Goal: Book appointment/travel/reservation

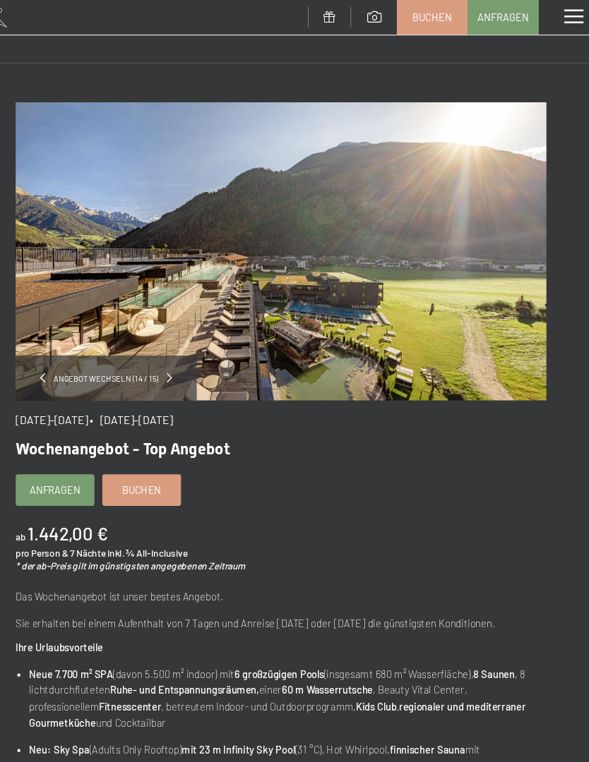
click at [69, 443] on span "Anfragen" at bounding box center [92, 439] width 46 height 13
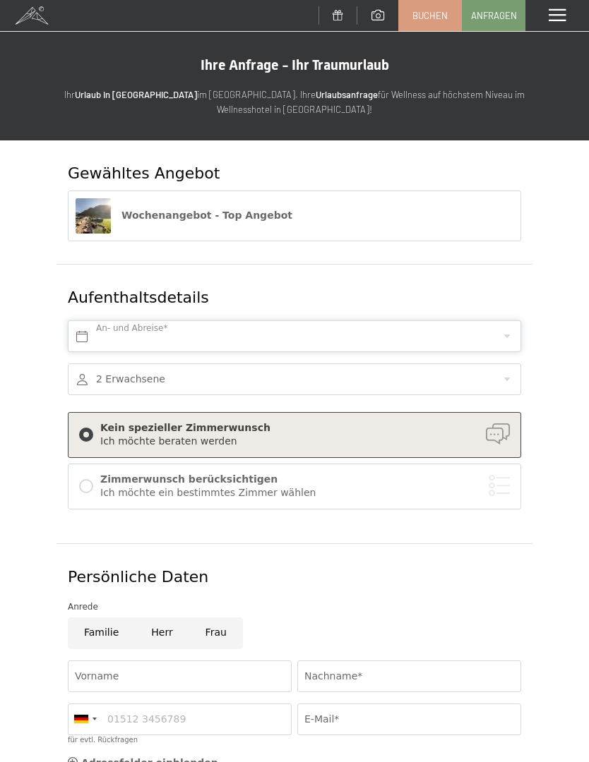
click at [477, 332] on input "text" at bounding box center [294, 336] width 453 height 32
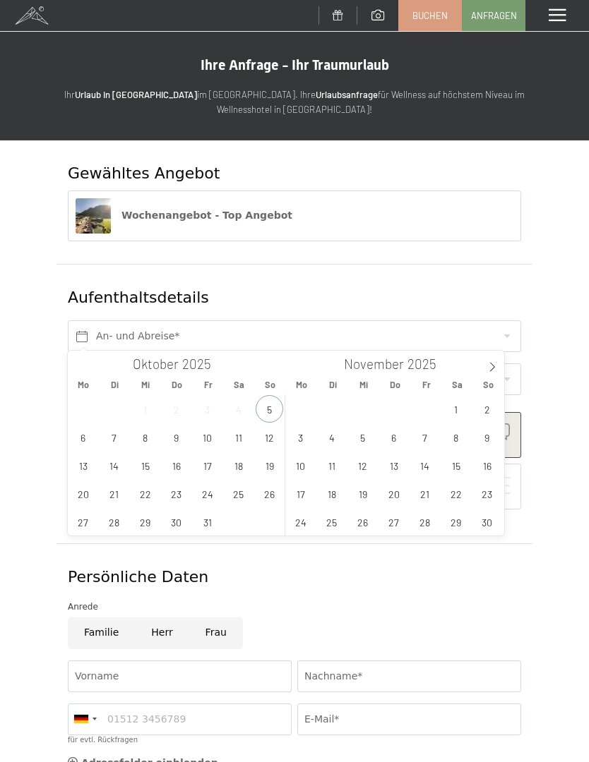
click at [494, 368] on icon at bounding box center [492, 367] width 10 height 10
click at [488, 371] on icon at bounding box center [492, 367] width 10 height 10
type input "2026"
click at [496, 366] on icon at bounding box center [492, 367] width 10 height 10
type input "2026"
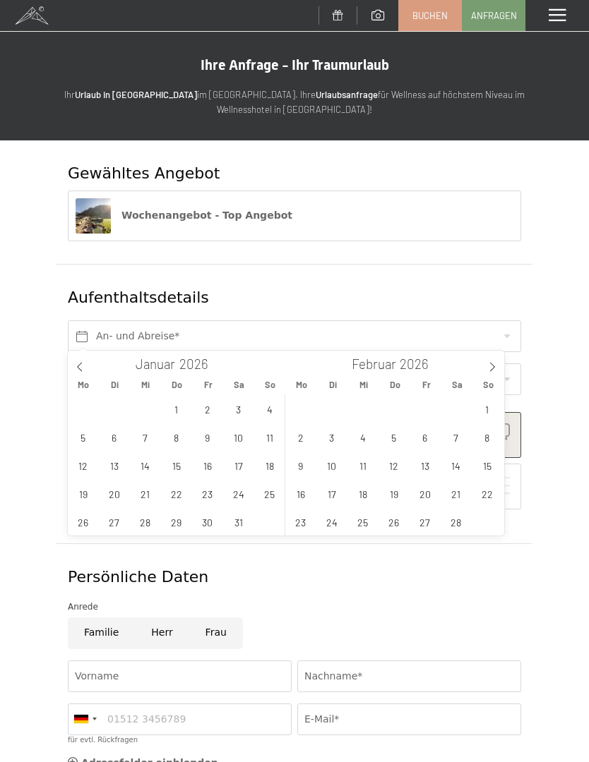
click at [493, 366] on icon at bounding box center [492, 367] width 5 height 9
click at [246, 529] on span "28" at bounding box center [238, 522] width 28 height 28
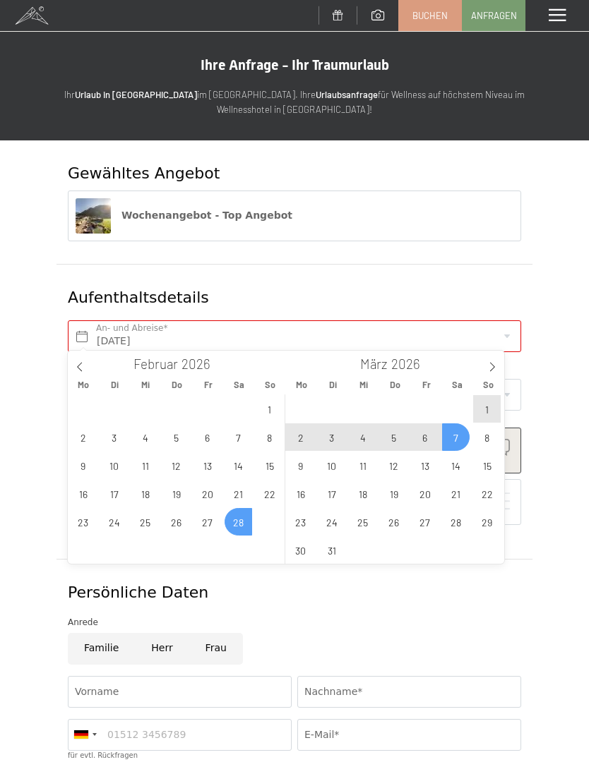
click at [457, 440] on span "7" at bounding box center [456, 438] width 28 height 28
type input "Sa. 28.02.2026 - Sa. 07.03.2026"
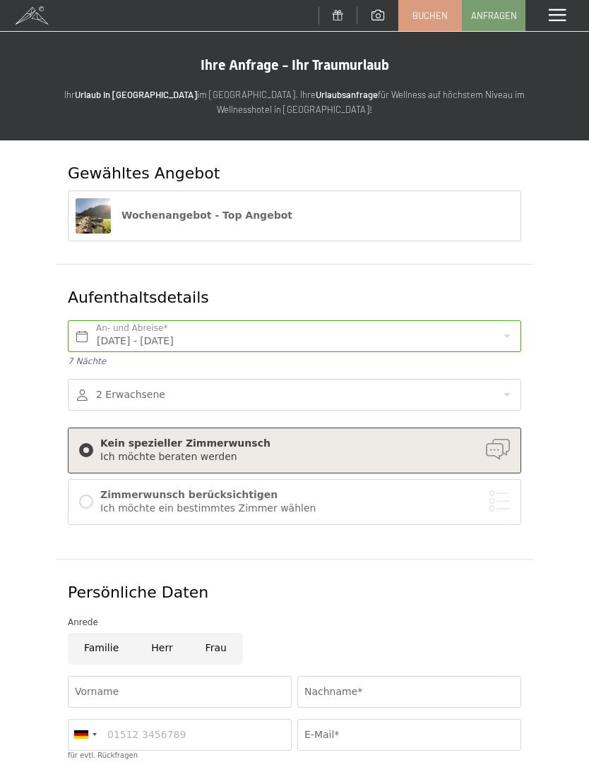
click at [82, 499] on div at bounding box center [86, 502] width 14 height 14
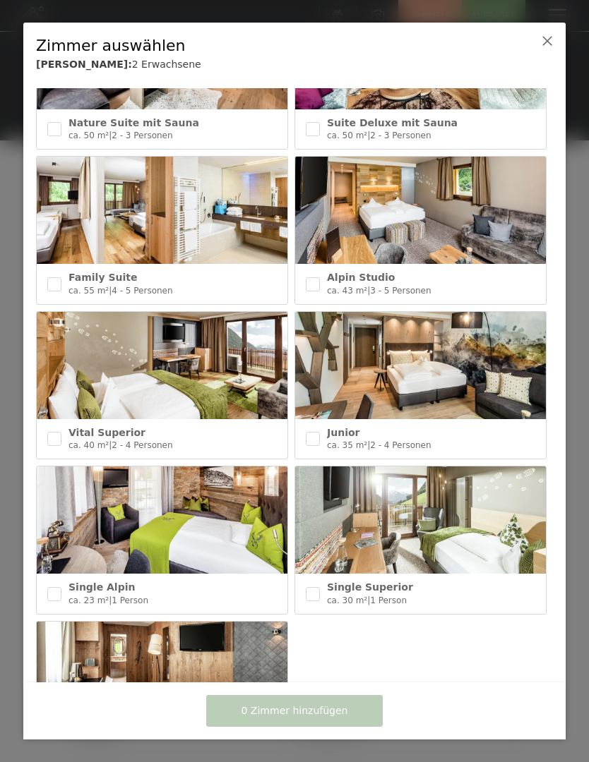
scroll to position [415, 0]
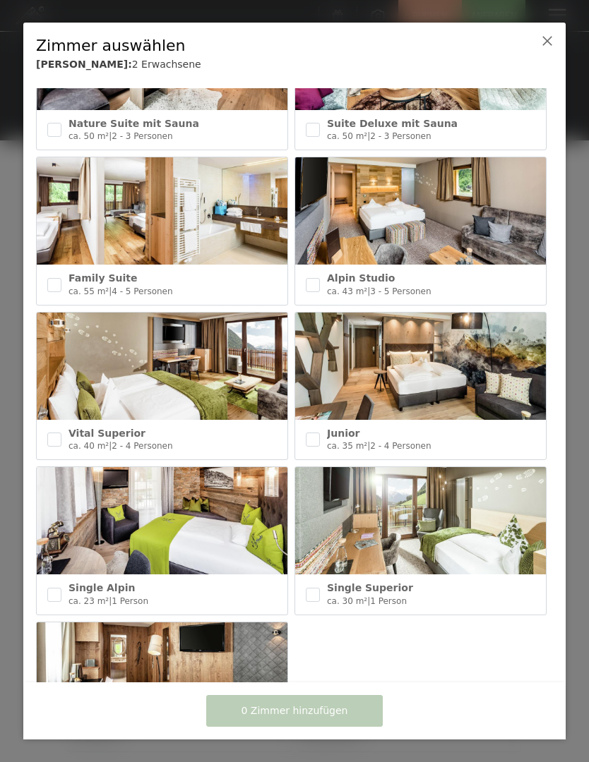
click at [315, 436] on input "checkbox" at bounding box center [313, 440] width 14 height 14
checkbox input "true"
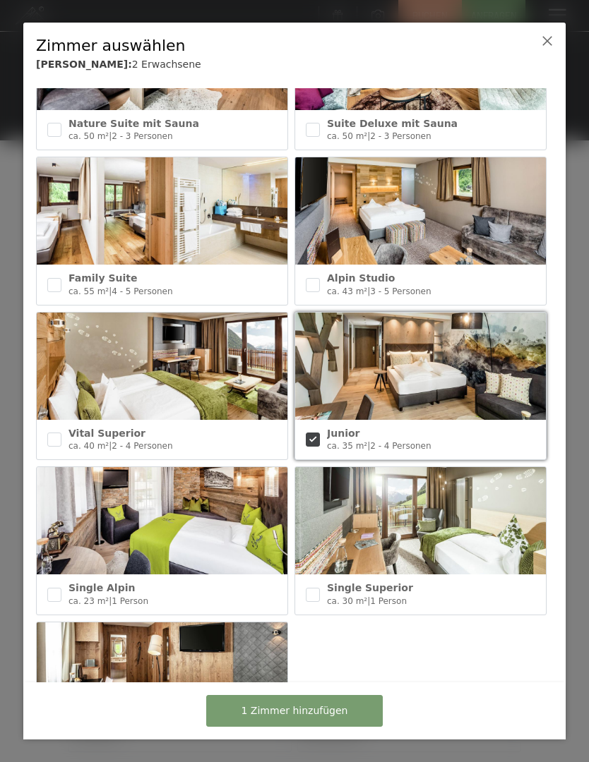
click at [325, 709] on span "1 Zimmer hinzufügen" at bounding box center [294, 712] width 107 height 14
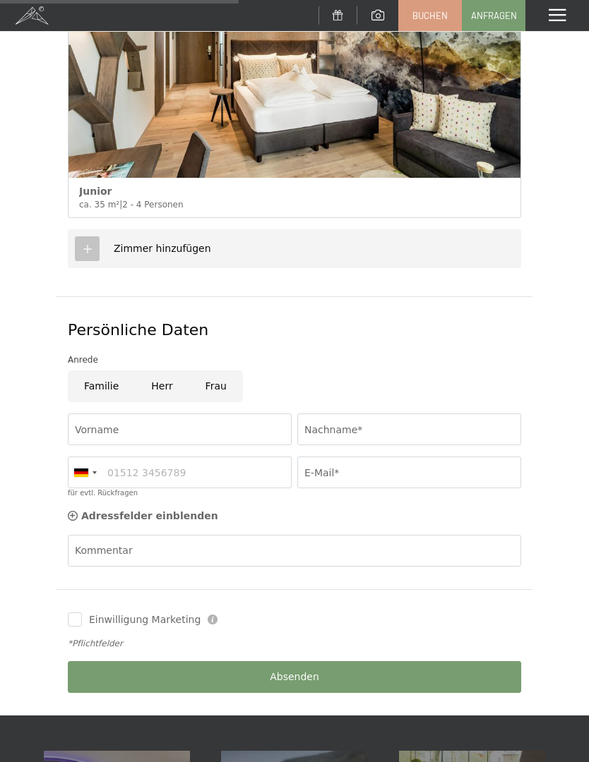
scroll to position [571, 0]
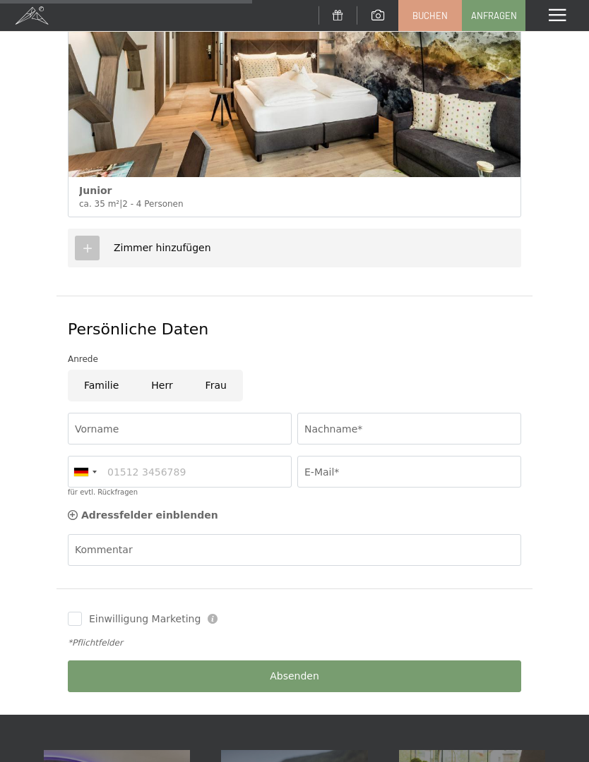
click at [154, 386] on input "Herr" at bounding box center [162, 386] width 54 height 32
radio input "true"
click at [155, 429] on input "Vorname" at bounding box center [180, 429] width 224 height 32
type input "Walter"
click at [405, 429] on input "Nachname*" at bounding box center [409, 429] width 224 height 32
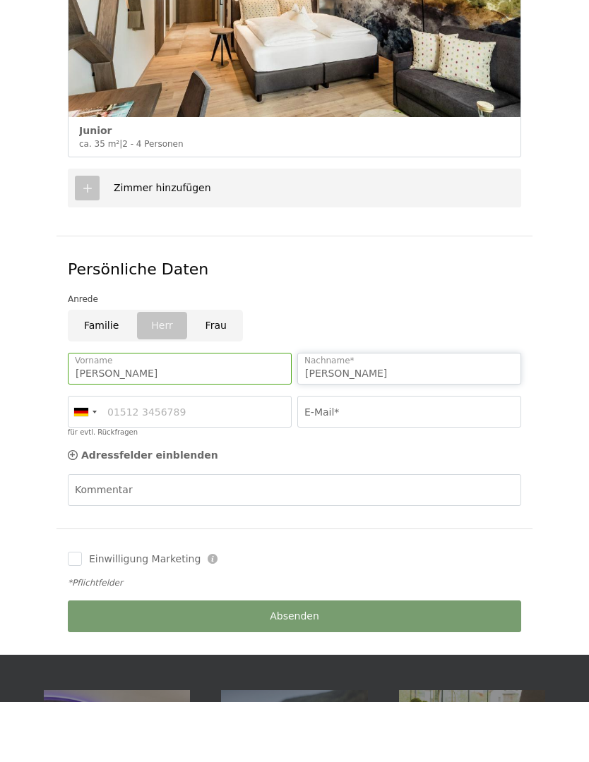
type input "Hans"
click at [210, 456] on input "für evtl. Rückfragen" at bounding box center [180, 472] width 224 height 32
type input "01734888054"
click at [388, 456] on input "E-Mail*" at bounding box center [409, 472] width 224 height 32
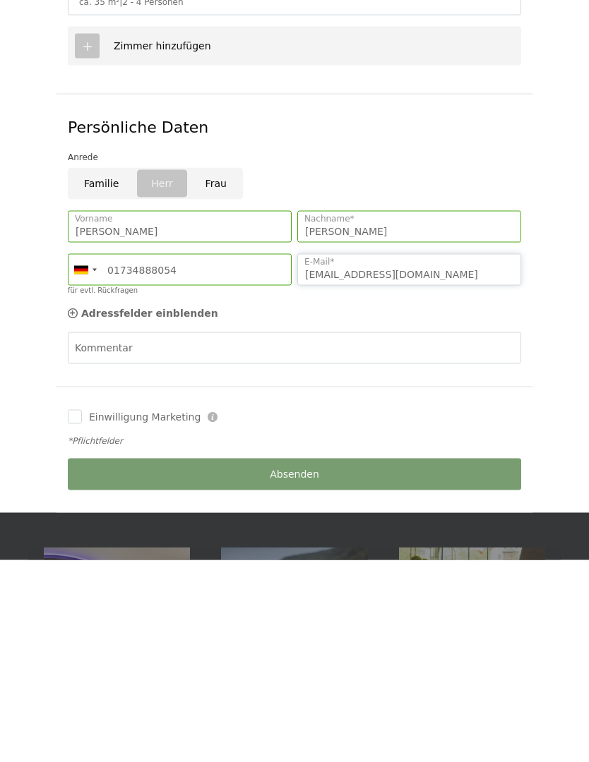
type input "hans-maxdorf@web.de"
click at [80, 612] on input "Einwilligung Marketing" at bounding box center [75, 619] width 14 height 14
checkbox input "true"
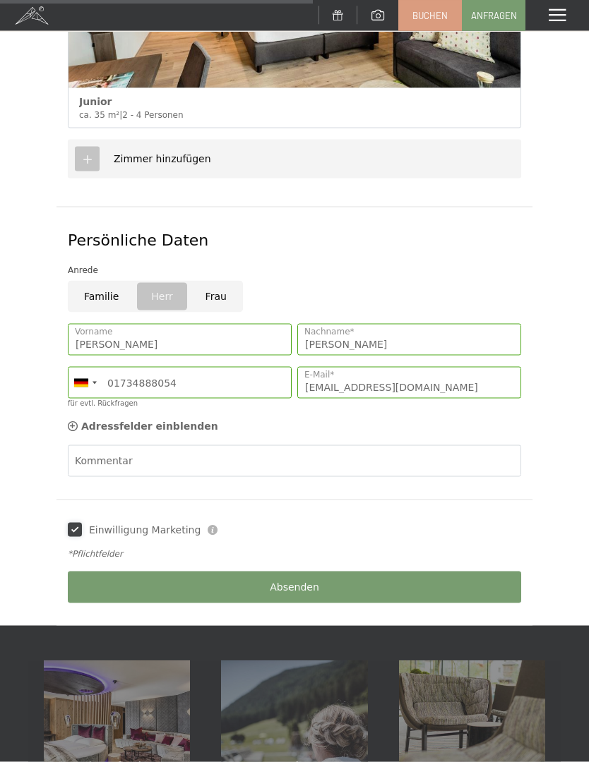
scroll to position [764, 0]
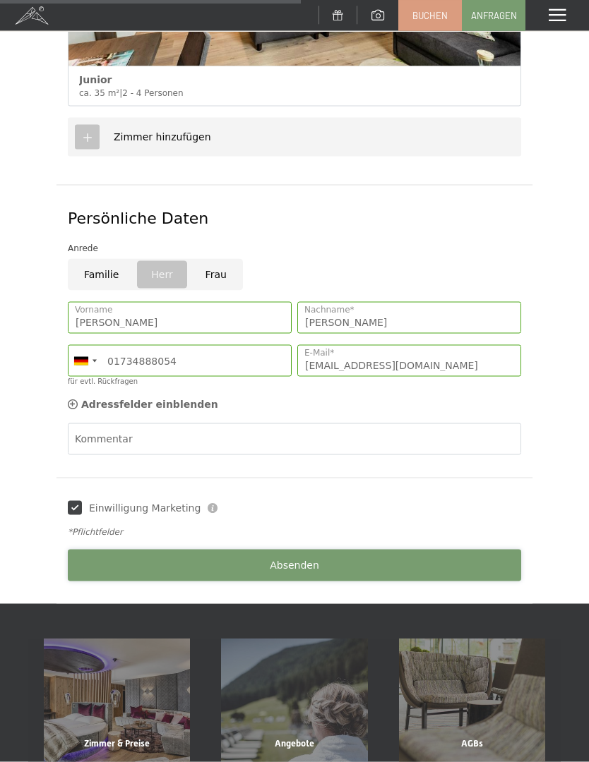
click at [420, 556] on button "Absenden" at bounding box center [294, 566] width 453 height 32
